Goal: Task Accomplishment & Management: Manage account settings

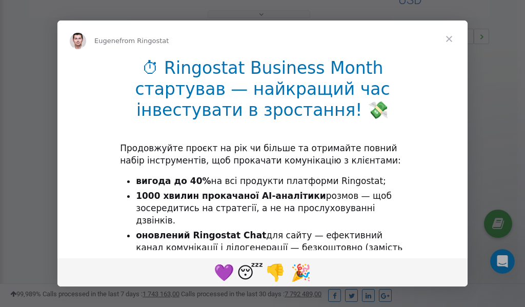
click at [450, 39] on span "Close" at bounding box center [449, 39] width 37 height 37
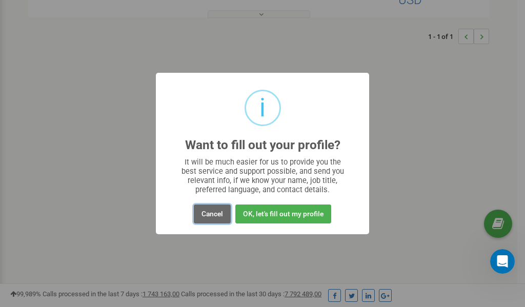
click at [212, 213] on button "Cancel" at bounding box center [212, 214] width 37 height 19
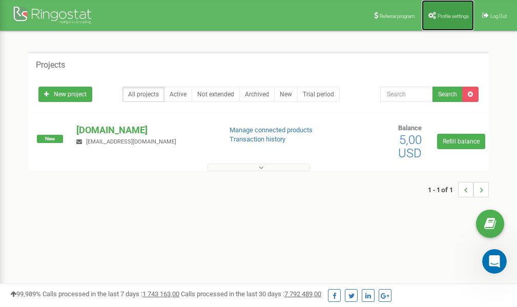
click at [442, 10] on link "Profile settings" at bounding box center [448, 15] width 52 height 31
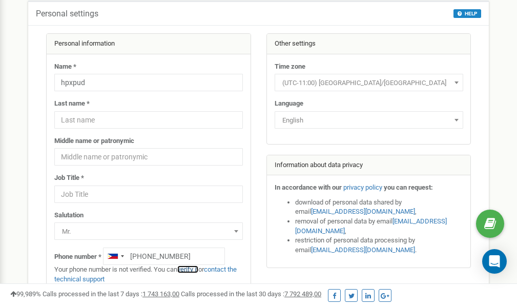
click at [194, 270] on link "verify it" at bounding box center [187, 270] width 21 height 8
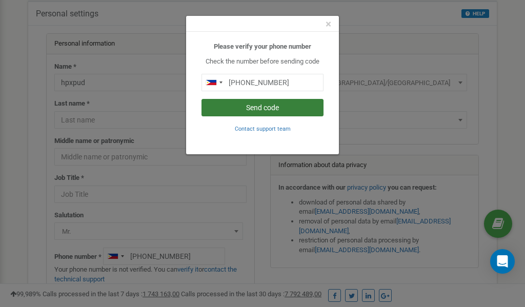
click at [265, 107] on button "Send code" at bounding box center [262, 107] width 122 height 17
